Goal: Information Seeking & Learning: Learn about a topic

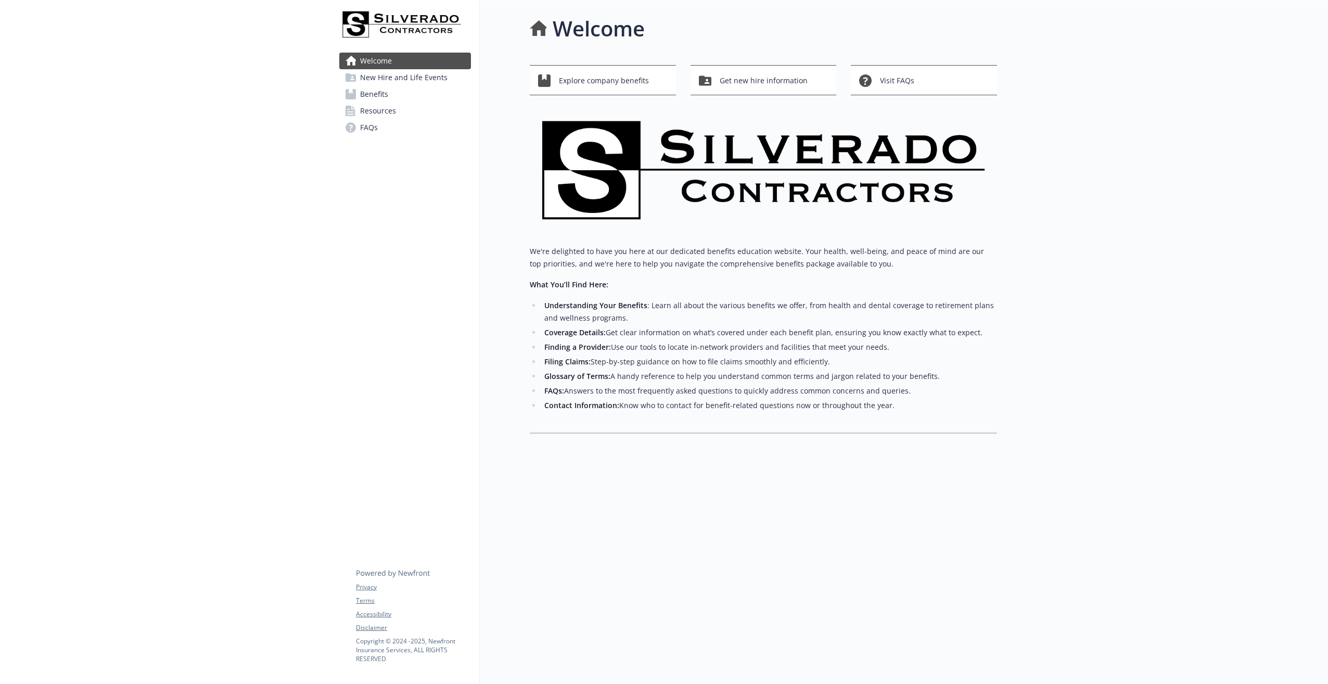
click at [378, 95] on span "Benefits" at bounding box center [374, 94] width 28 height 17
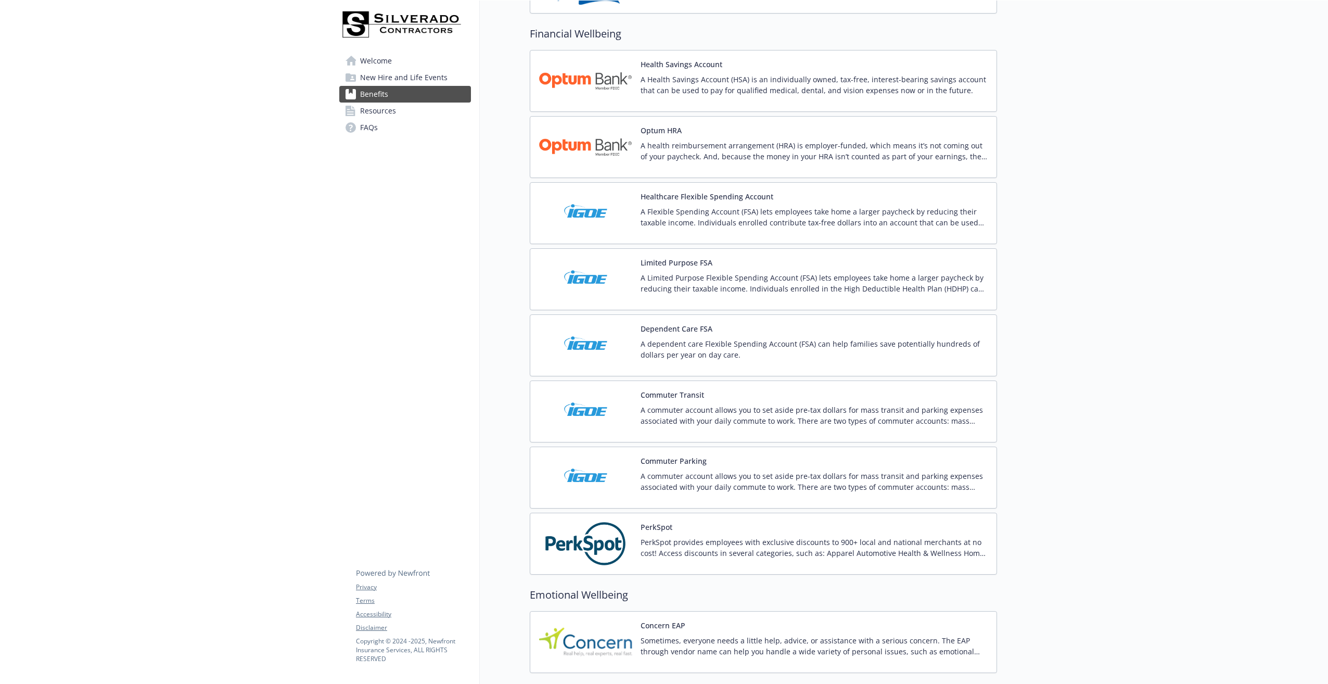
scroll to position [1388, 0]
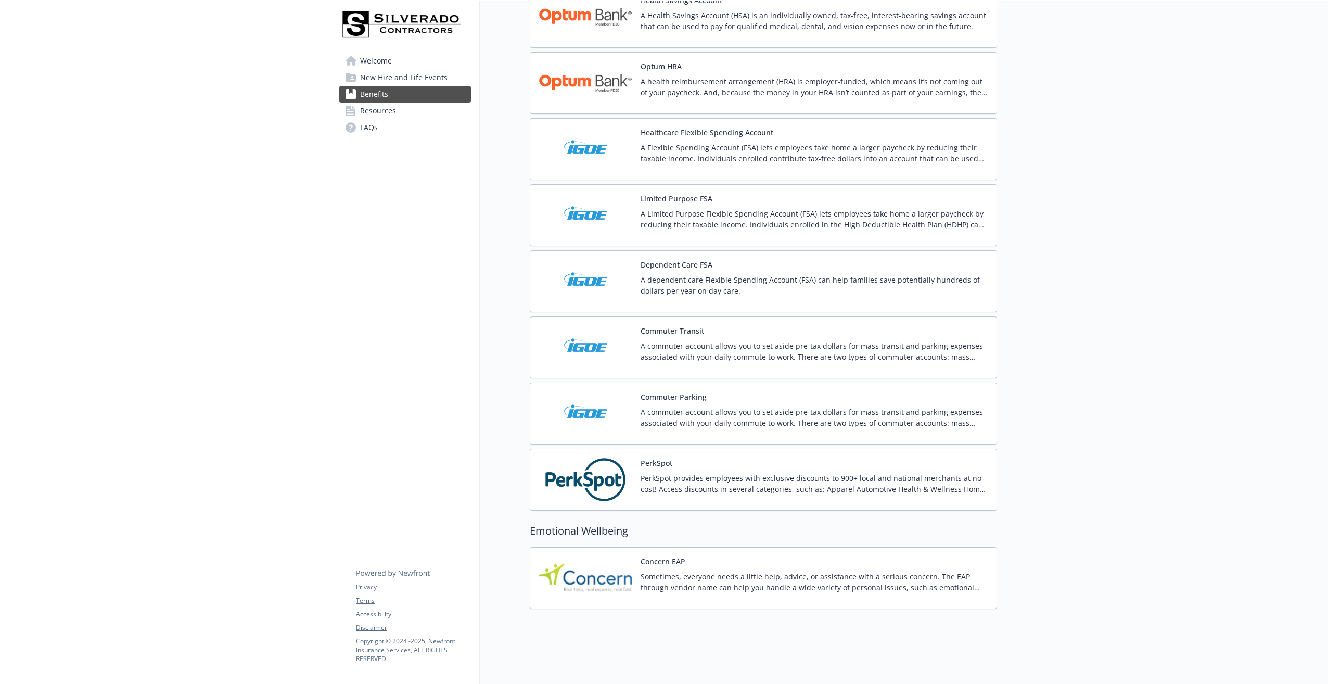
click at [580, 467] on img at bounding box center [585, 479] width 94 height 44
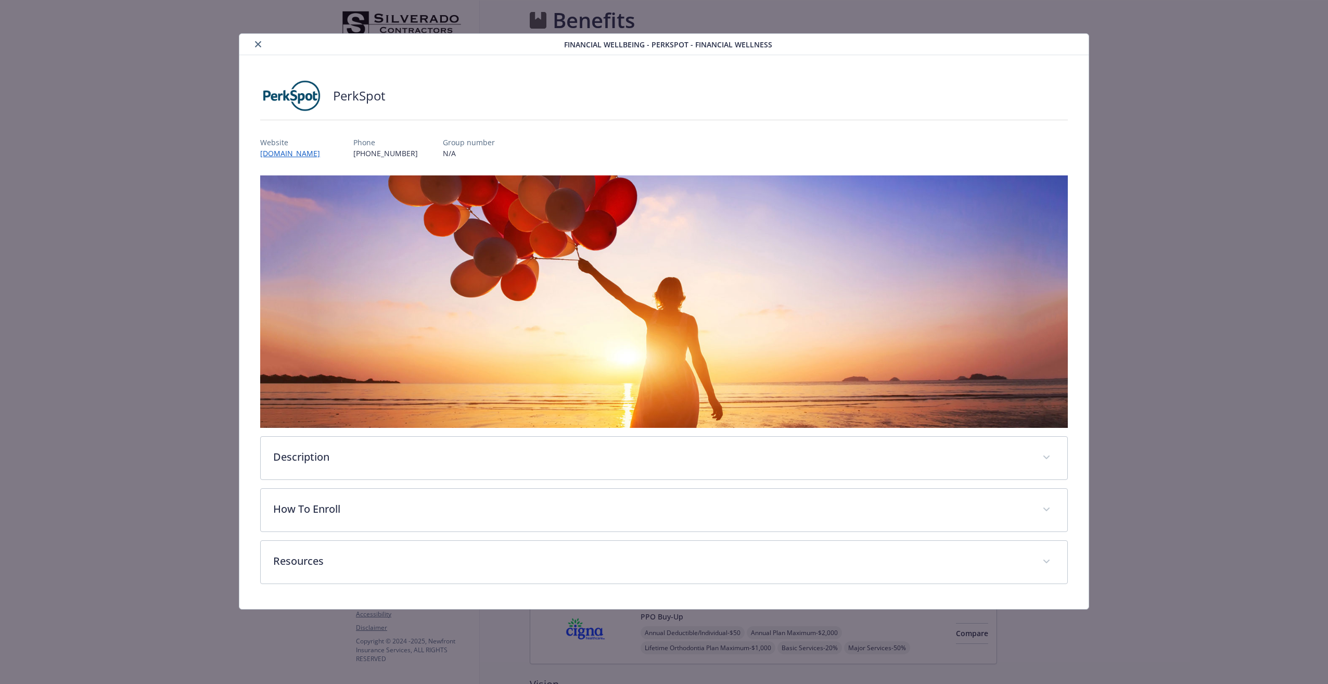
scroll to position [1388, 0]
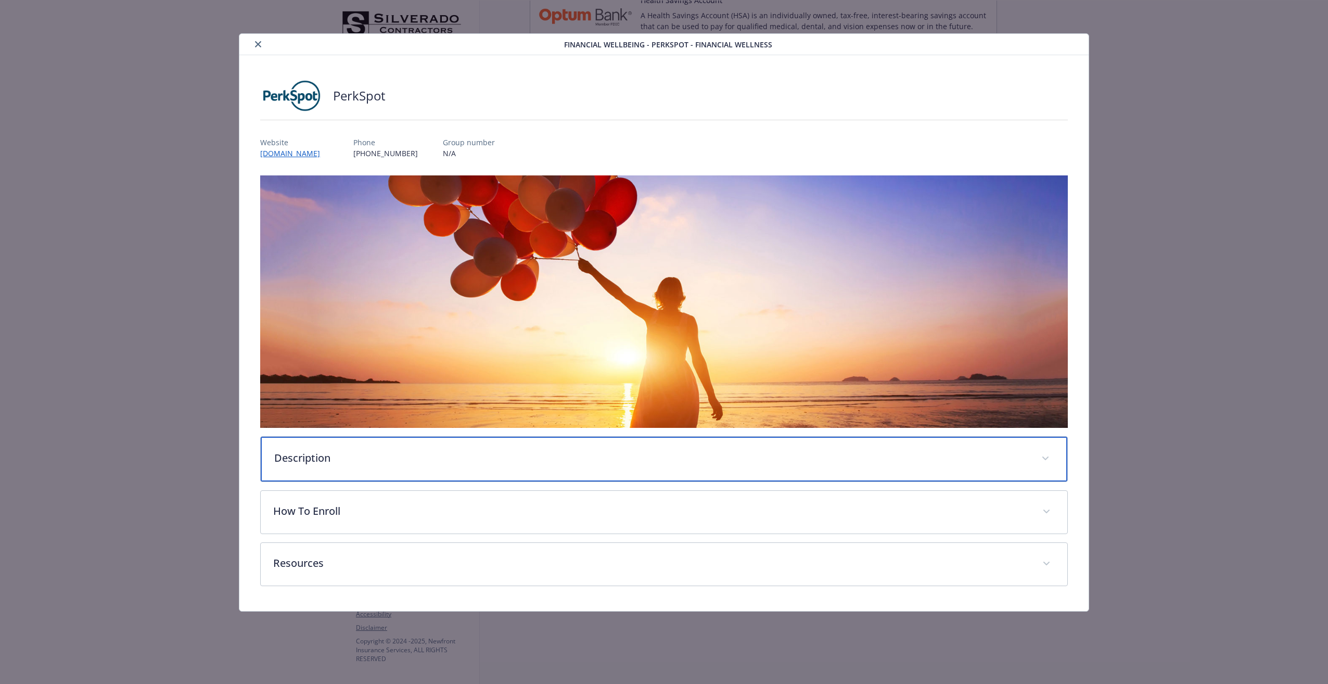
click at [292, 459] on p "Description" at bounding box center [651, 458] width 754 height 16
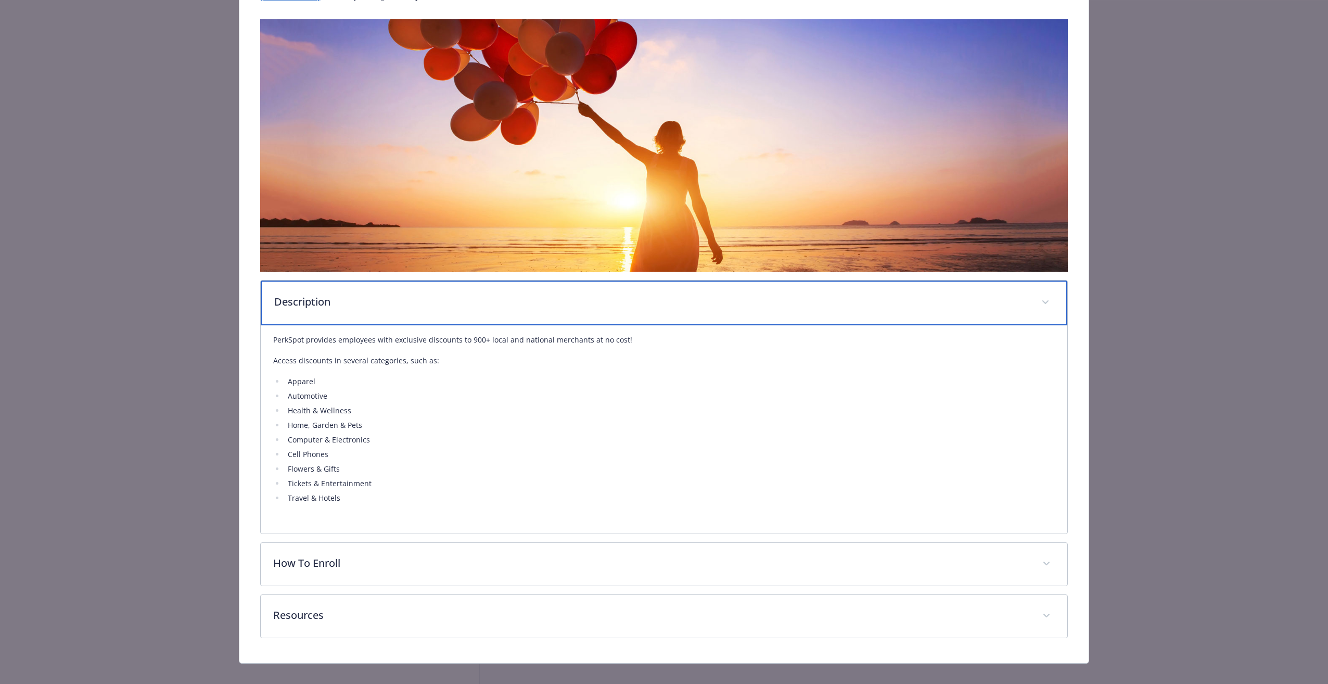
scroll to position [168, 0]
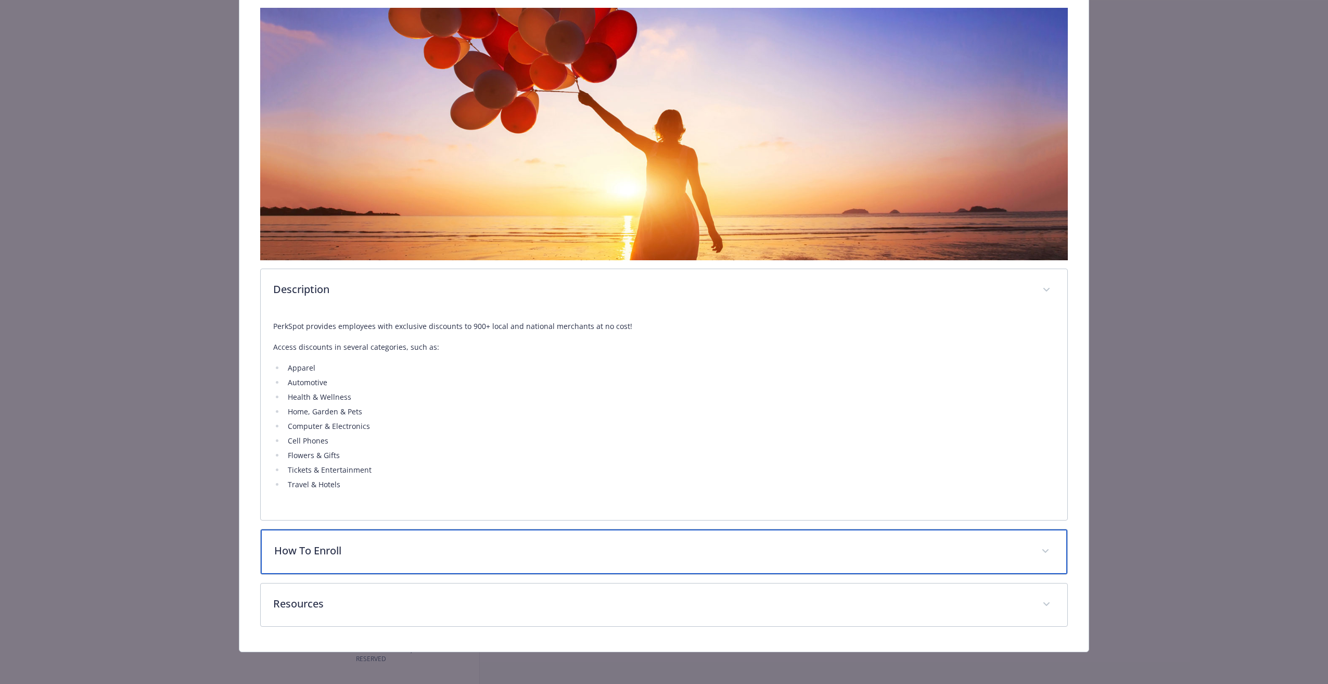
click at [288, 551] on p "How To Enroll" at bounding box center [651, 551] width 754 height 16
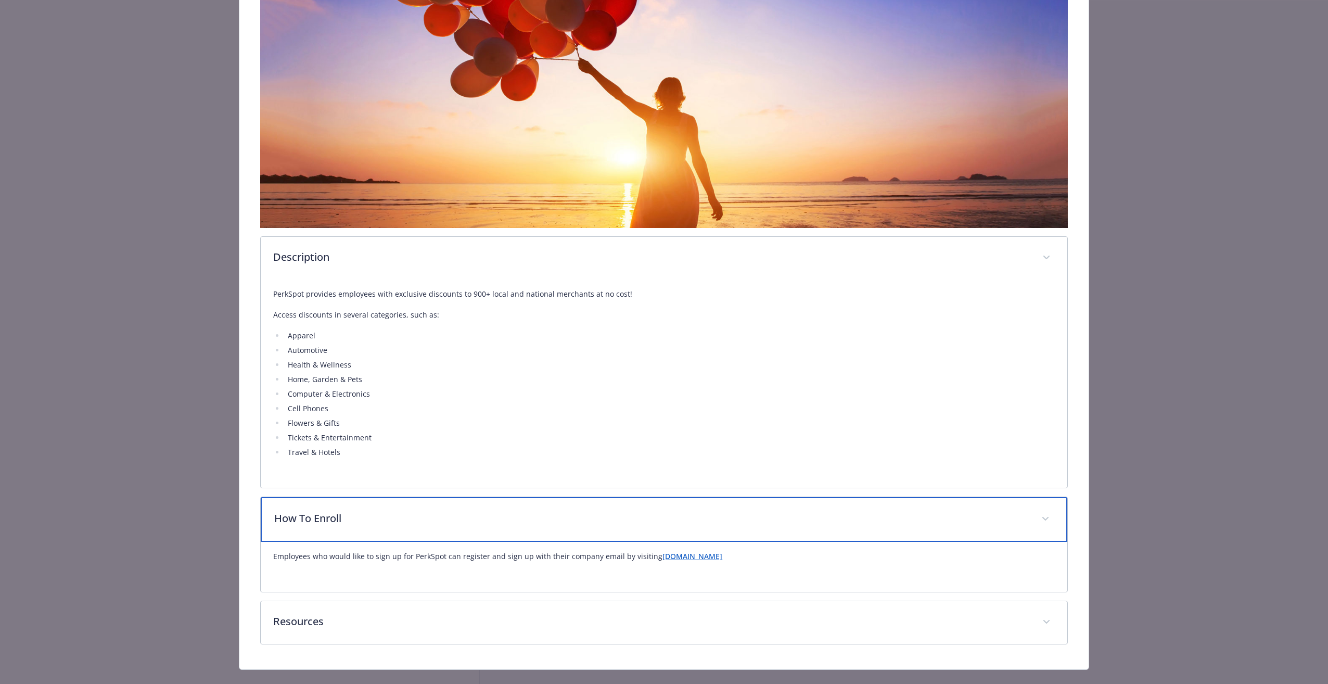
scroll to position [217, 0]
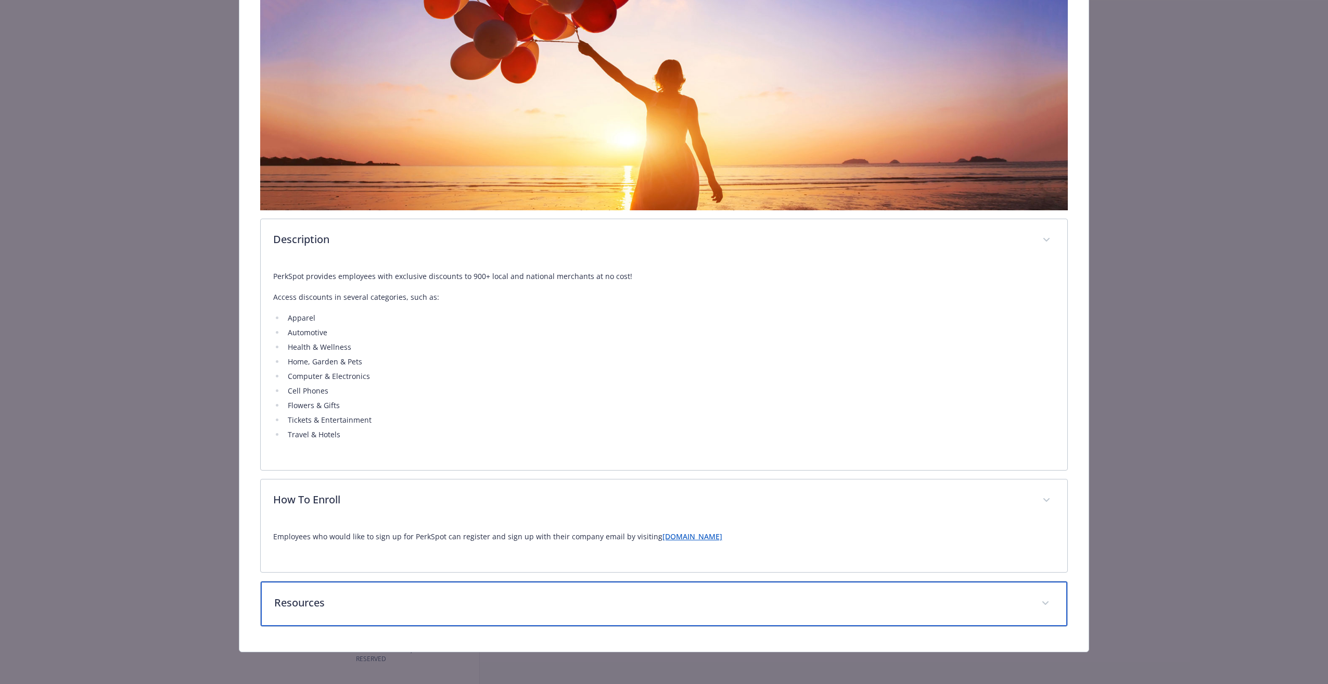
click at [291, 605] on p "Resources" at bounding box center [651, 603] width 754 height 16
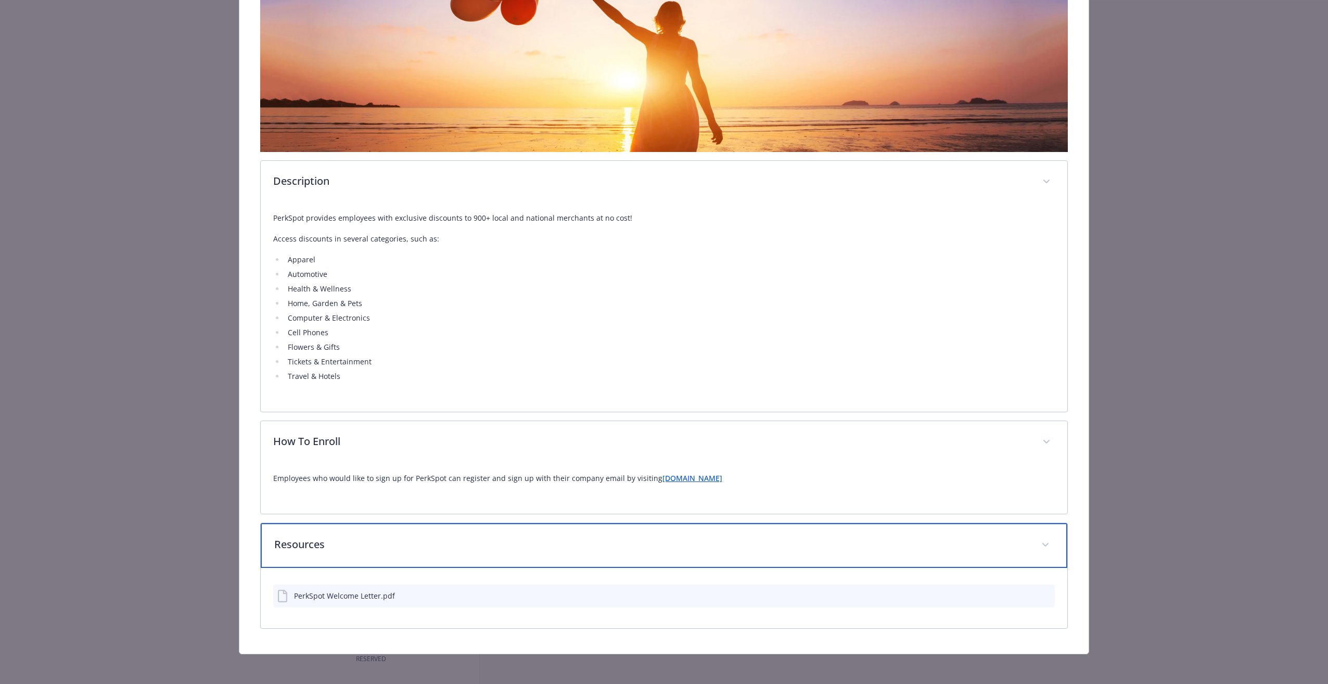
scroll to position [278, 0]
